Goal: Information Seeking & Learning: Compare options

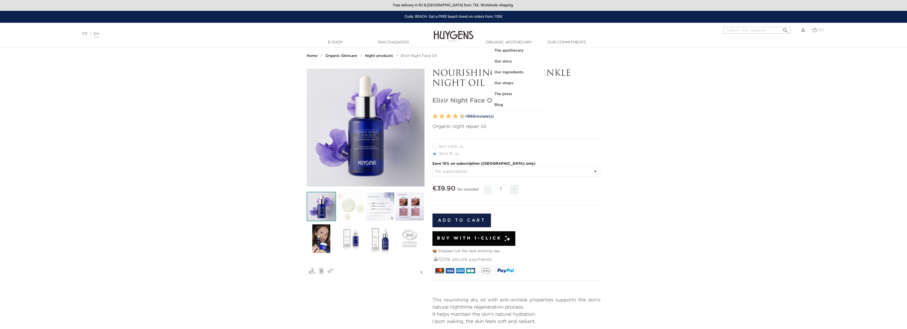
click at [461, 39] on img at bounding box center [454, 32] width 40 height 20
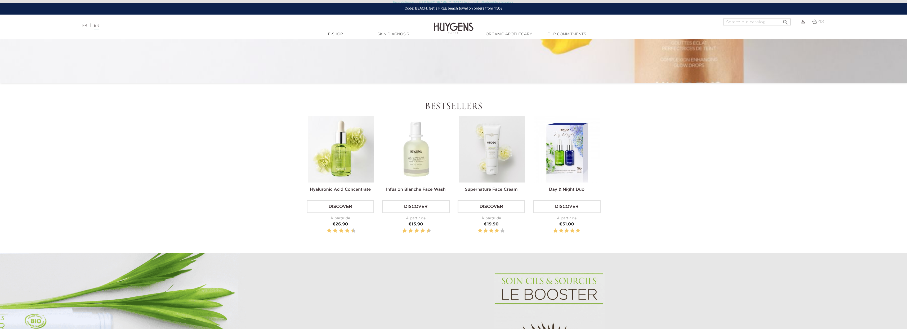
scroll to position [196, 0]
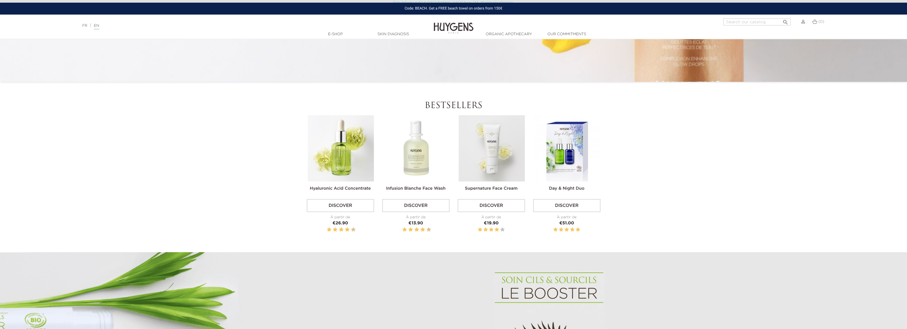
click at [345, 164] on img at bounding box center [341, 148] width 66 height 66
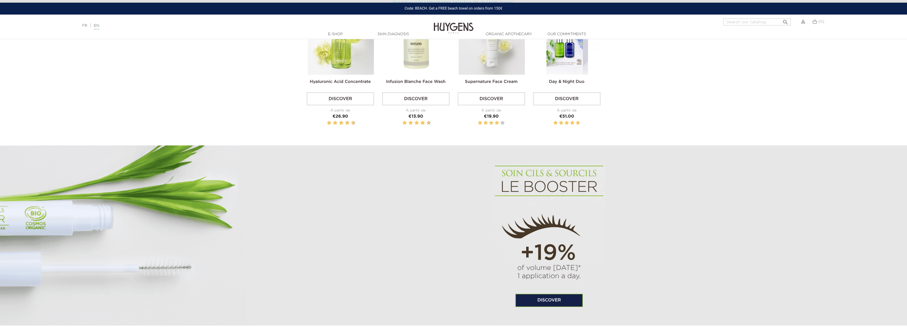
scroll to position [294, 0]
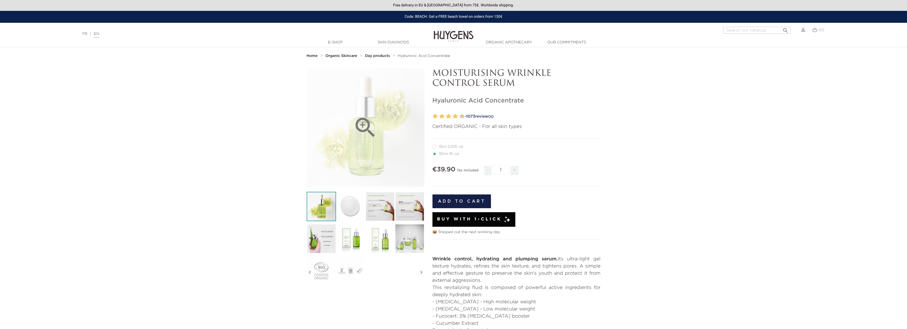
click at [389, 124] on div "" at bounding box center [366, 128] width 118 height 118
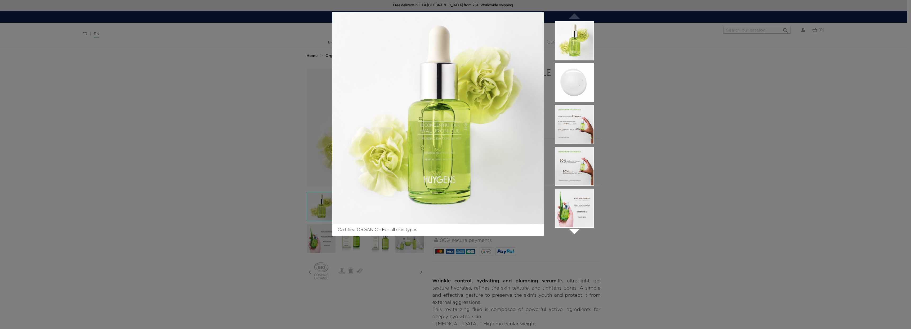
click at [266, 120] on div "Certified ORGANIC - For all skin types " at bounding box center [455, 164] width 911 height 329
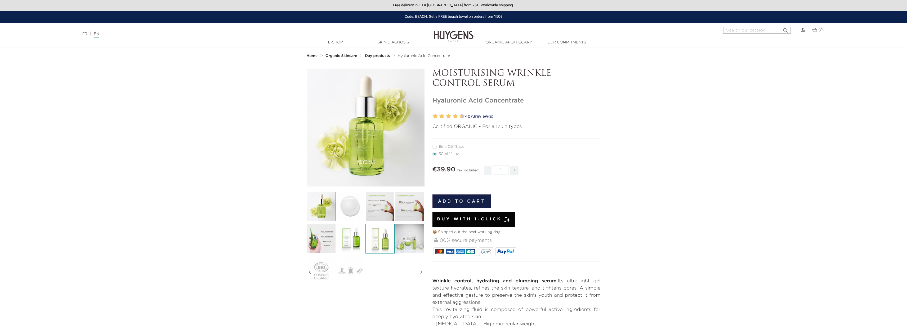
click at [388, 242] on img at bounding box center [379, 238] width 29 height 29
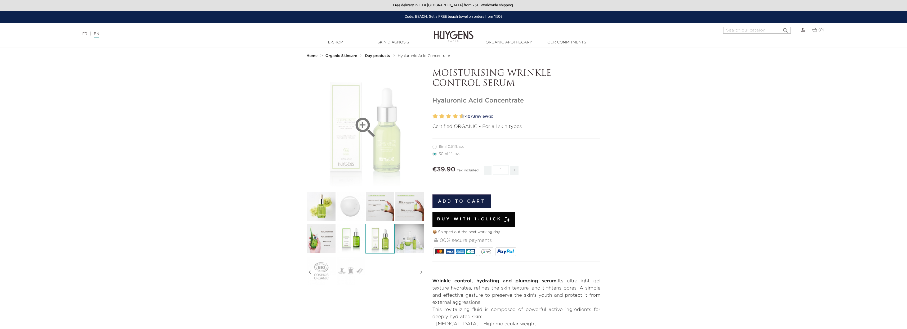
click at [369, 125] on icon "" at bounding box center [365, 127] width 26 height 26
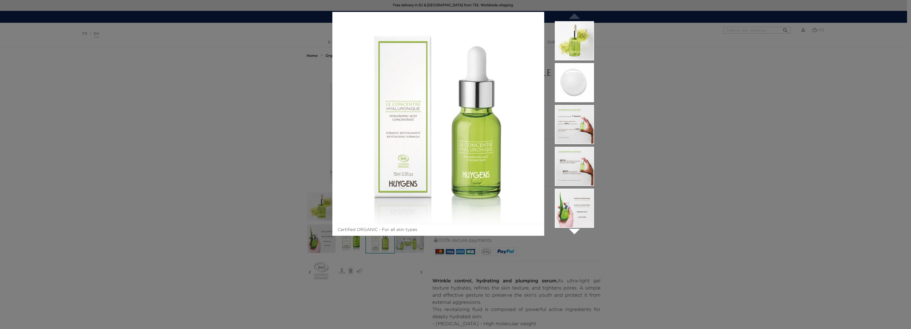
click at [277, 130] on div "Certified ORGANIC - For all skin types " at bounding box center [455, 164] width 911 height 329
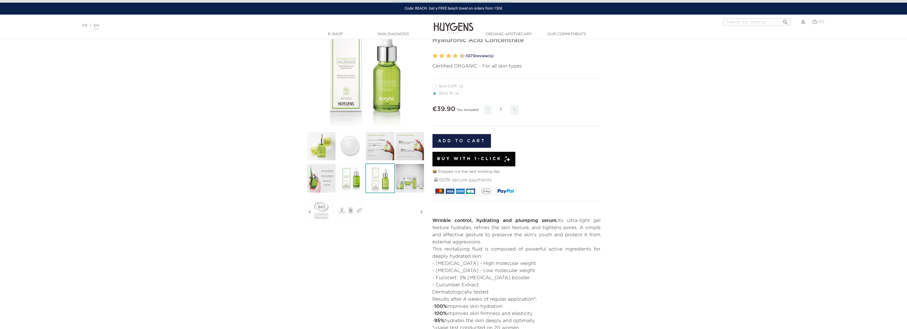
scroll to position [103, 0]
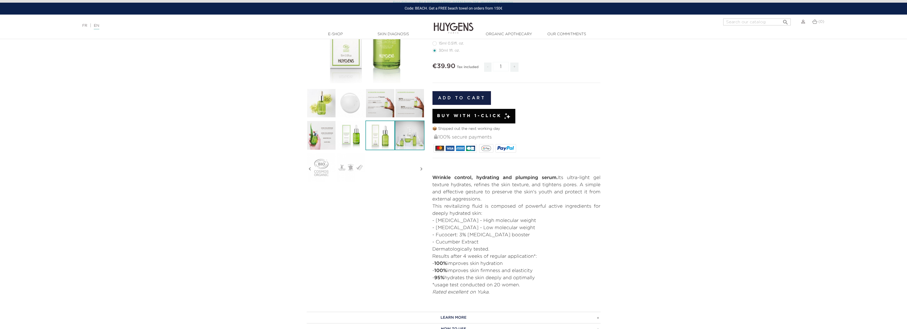
click at [409, 133] on img at bounding box center [409, 134] width 29 height 29
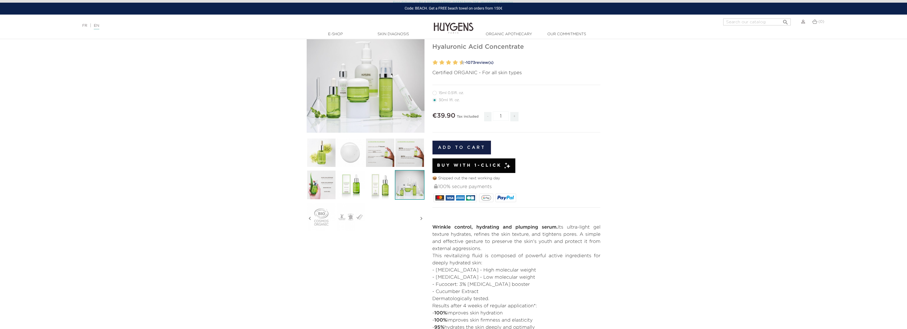
scroll to position [1, 0]
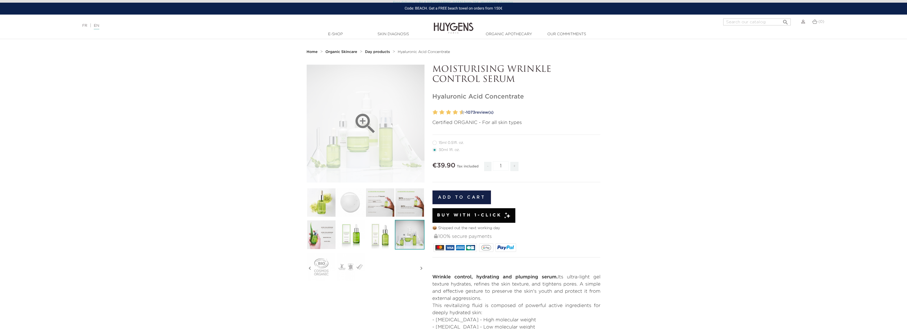
click at [340, 142] on div "" at bounding box center [366, 124] width 118 height 118
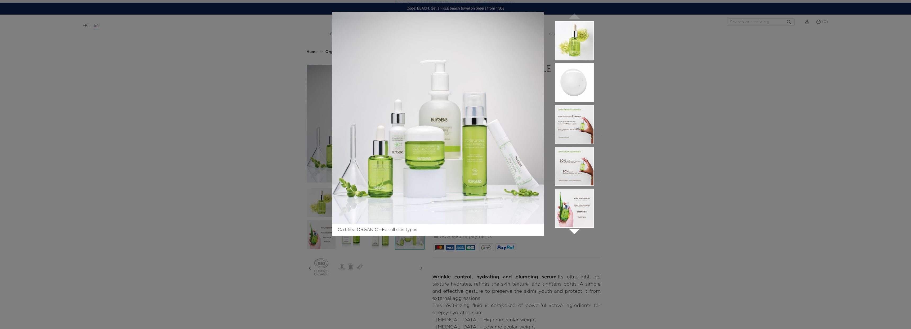
click at [251, 121] on div "Certified ORGANIC - For all skin types " at bounding box center [455, 164] width 911 height 329
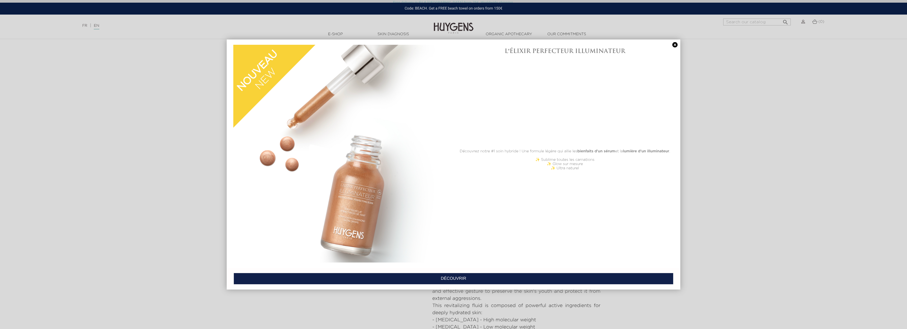
click at [205, 103] on div at bounding box center [453, 164] width 907 height 329
click at [185, 90] on div at bounding box center [453, 164] width 907 height 329
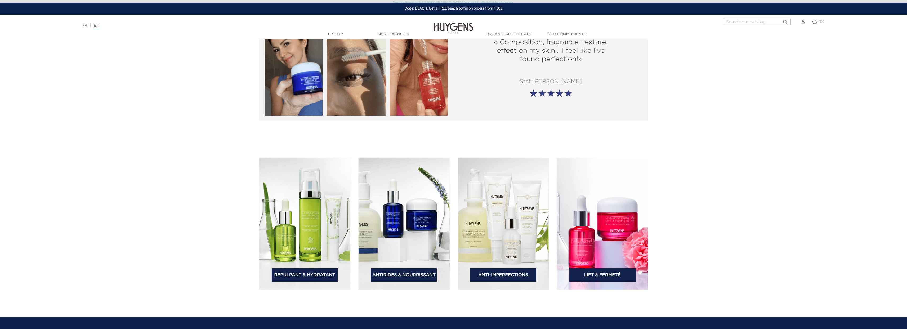
scroll to position [840, 0]
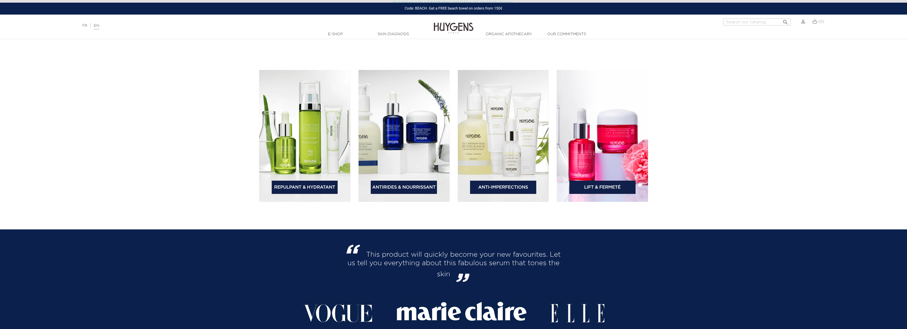
click at [588, 185] on link "Lift & Fermeté" at bounding box center [602, 187] width 66 height 13
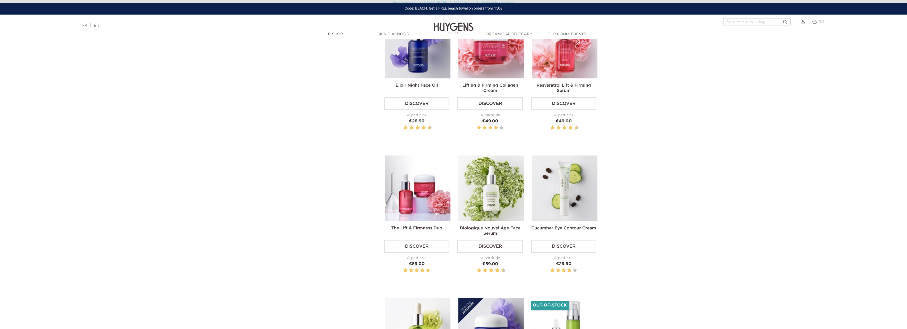
scroll to position [272, 0]
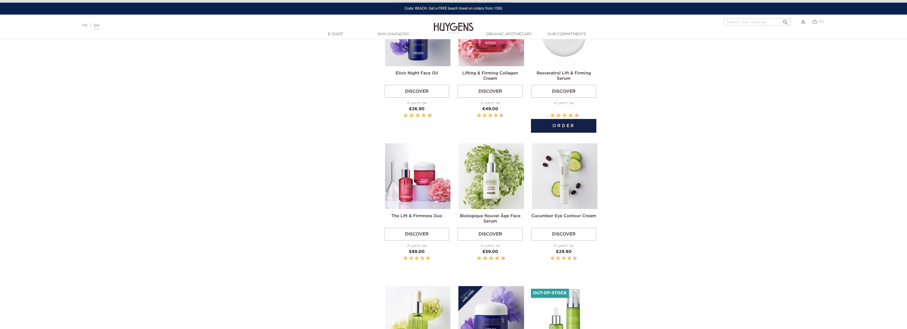
click at [582, 59] on img at bounding box center [564, 33] width 65 height 65
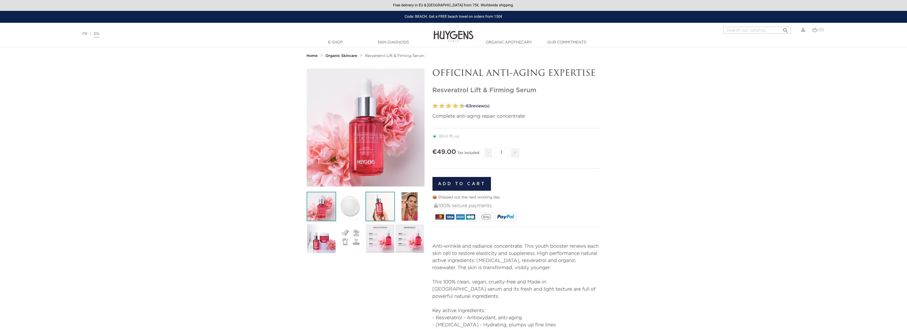
click at [381, 198] on img at bounding box center [379, 206] width 29 height 29
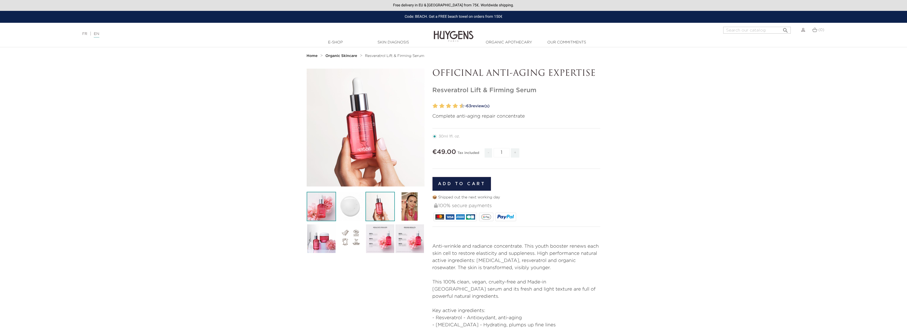
click at [318, 207] on img at bounding box center [321, 206] width 29 height 29
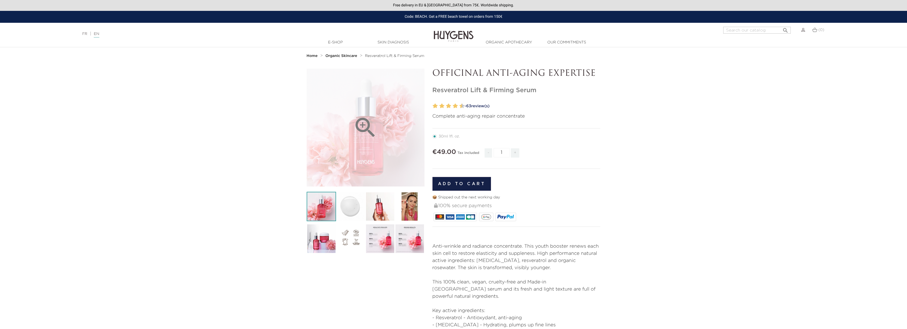
click at [358, 142] on div "" at bounding box center [366, 128] width 118 height 118
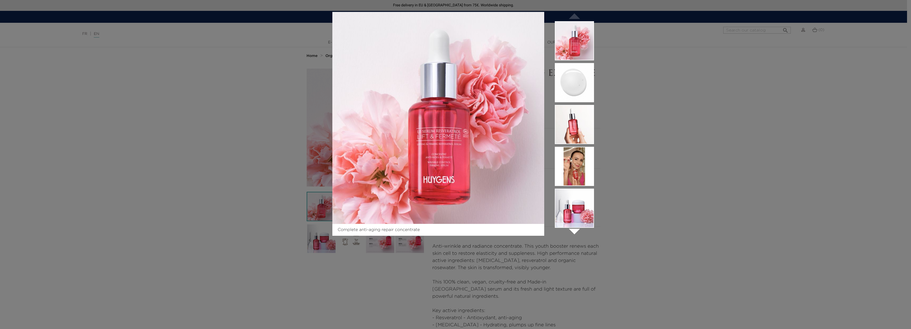
click at [250, 130] on div "Complete anti-aging repair concentrate  " at bounding box center [455, 164] width 911 height 329
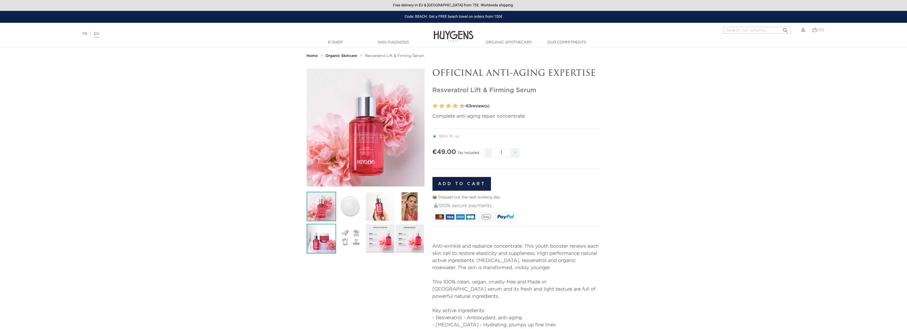
click at [332, 244] on img at bounding box center [321, 238] width 29 height 29
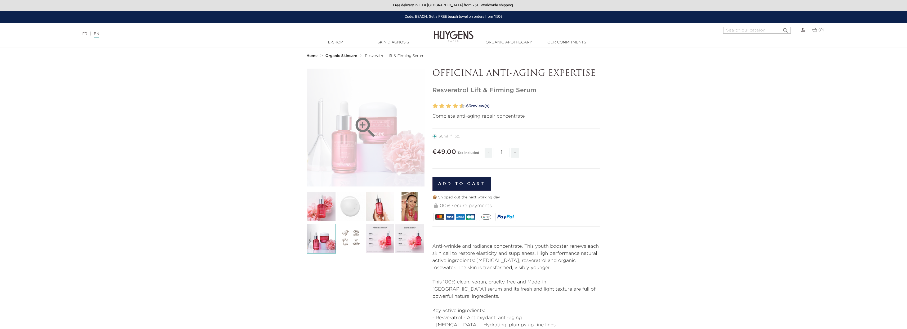
click at [343, 158] on div "" at bounding box center [366, 128] width 118 height 118
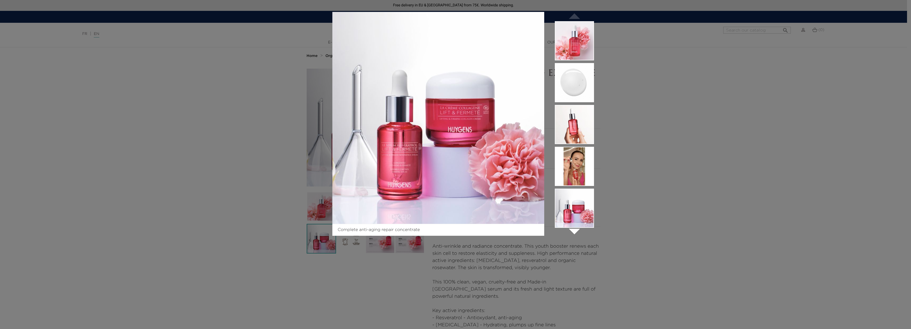
click at [642, 159] on div "Complete anti-aging repair concentrate  " at bounding box center [455, 164] width 911 height 329
click at [628, 143] on div "Complete anti-aging repair concentrate  " at bounding box center [455, 164] width 911 height 329
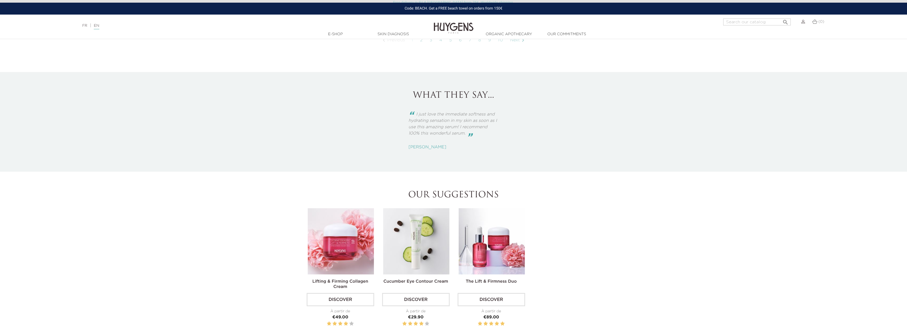
scroll to position [379, 0]
